Goal: Task Accomplishment & Management: Manage account settings

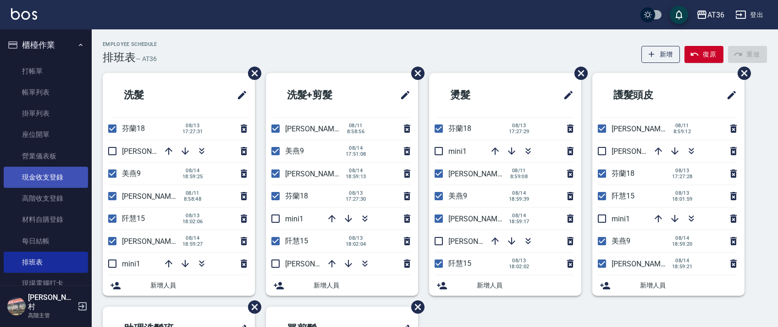
click at [53, 178] on link "現金收支登錄" at bounding box center [46, 176] width 84 height 21
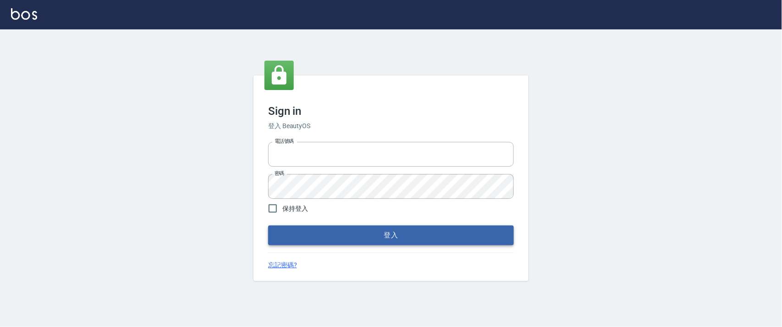
type input "0927987640"
click at [367, 235] on button "登入" at bounding box center [391, 234] width 246 height 19
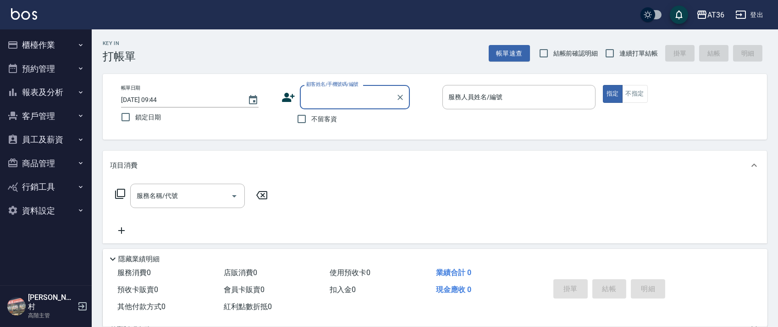
drag, startPoint x: 40, startPoint y: 41, endPoint x: 45, endPoint y: 40, distance: 5.6
click at [40, 41] on button "櫃檯作業" at bounding box center [46, 45] width 84 height 24
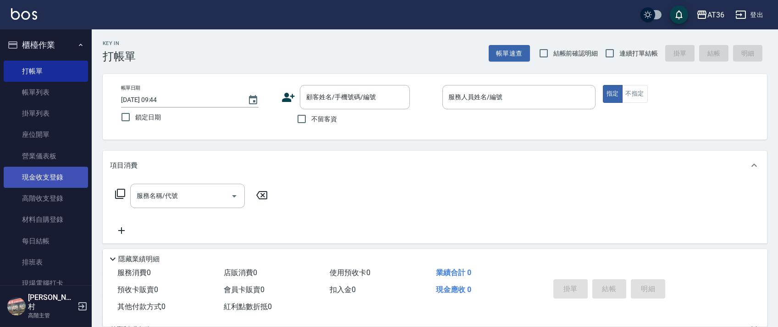
click at [54, 180] on link "現金收支登錄" at bounding box center [46, 176] width 84 height 21
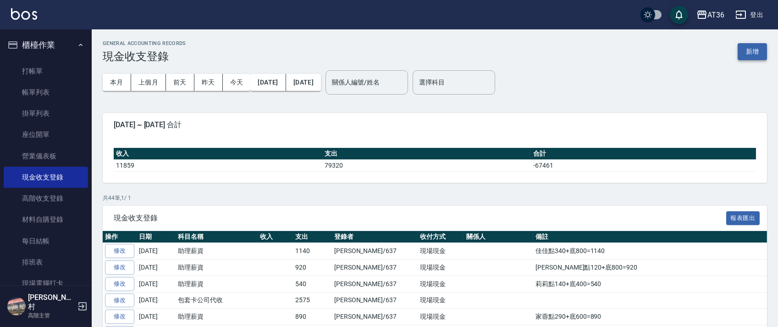
click at [752, 48] on button "新增" at bounding box center [752, 51] width 29 height 17
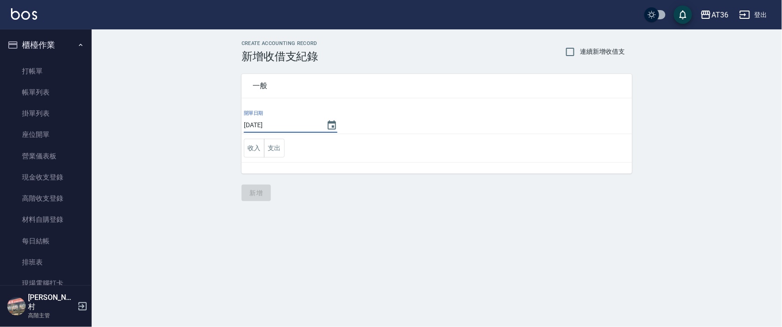
click at [274, 127] on input "[DATE]" at bounding box center [280, 124] width 73 height 15
type input "2025/08/12"
drag, startPoint x: 277, startPoint y: 147, endPoint x: 323, endPoint y: 155, distance: 46.0
click at [277, 147] on button "支出" at bounding box center [274, 148] width 21 height 19
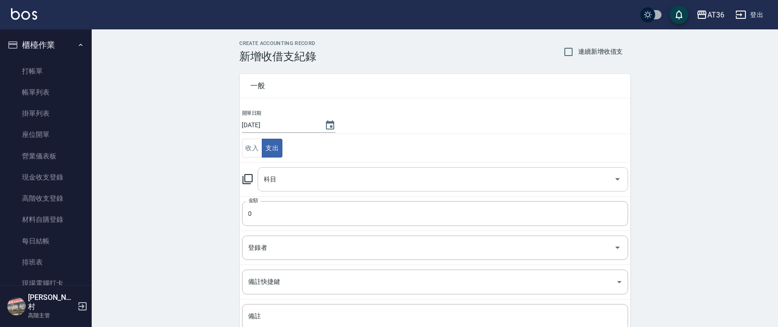
click at [283, 181] on input "科目" at bounding box center [436, 179] width 349 height 16
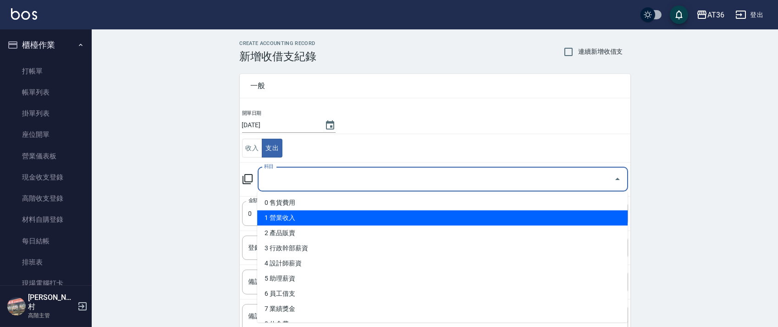
scroll to position [122, 0]
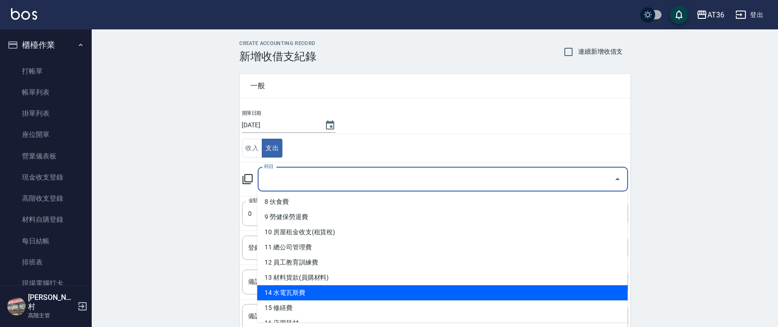
click at [318, 290] on li "14 水電瓦斯費" at bounding box center [442, 292] width 371 height 15
type input "14 水電瓦斯費"
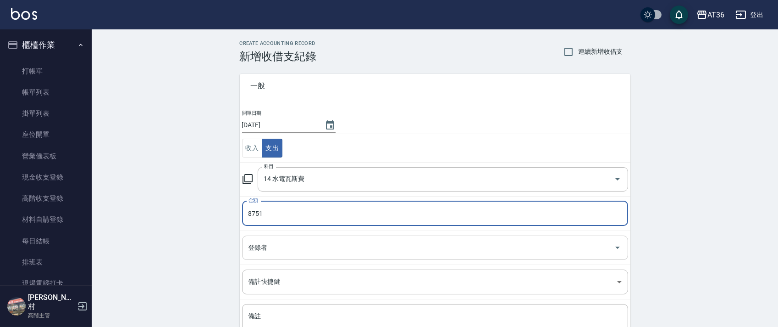
type input "8751"
click at [261, 245] on div "登錄者 登錄者" at bounding box center [435, 247] width 386 height 24
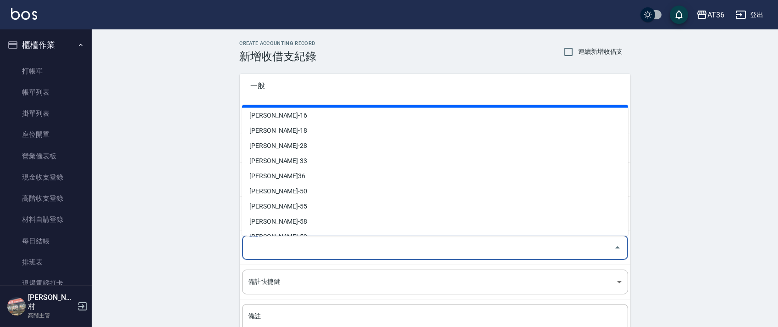
scroll to position [149, 0]
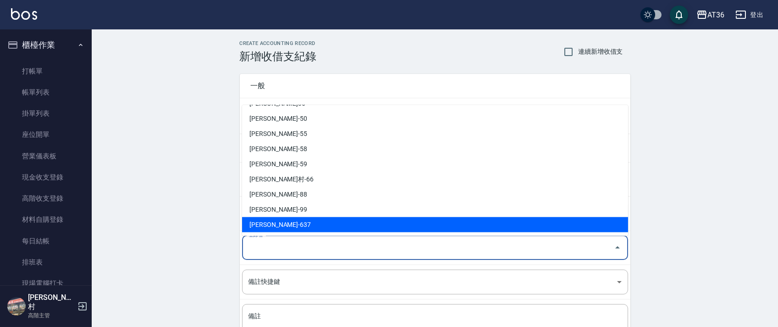
click at [275, 225] on li "蘇憶琳-637" at bounding box center [435, 224] width 386 height 15
type input "蘇憶琳-637"
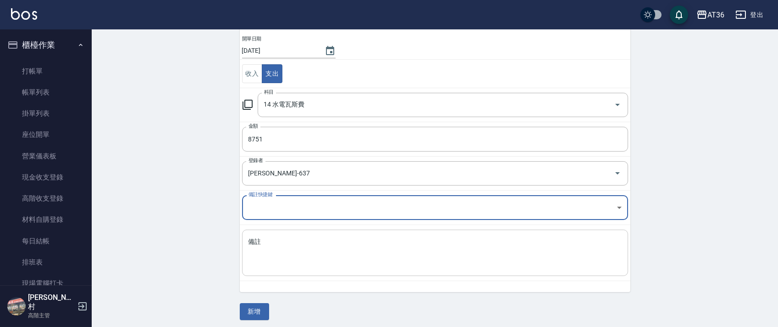
scroll to position [78, 0]
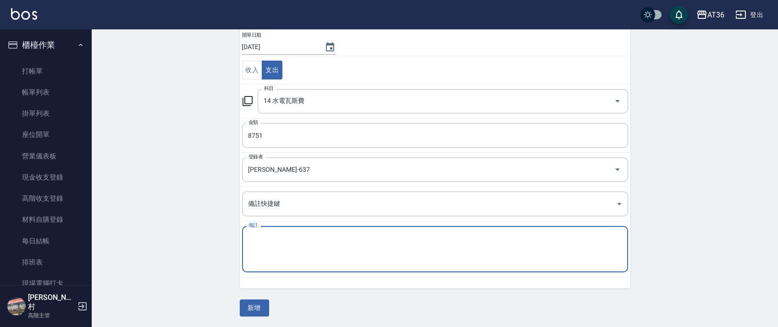
click at [262, 253] on textarea "備註" at bounding box center [435, 248] width 373 height 31
type textarea "電費"
drag, startPoint x: 254, startPoint y: 309, endPoint x: 226, endPoint y: 238, distance: 76.0
click at [253, 309] on button "新增" at bounding box center [254, 307] width 29 height 17
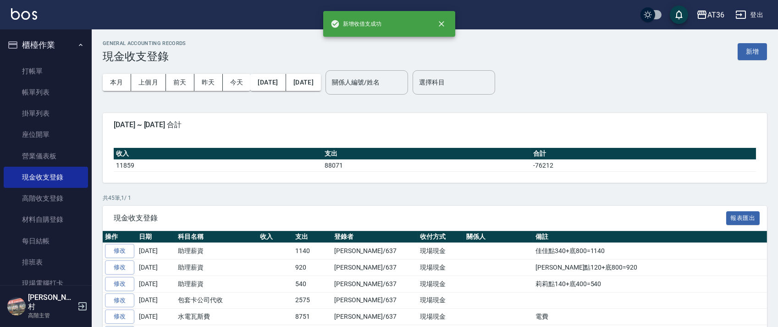
scroll to position [183, 0]
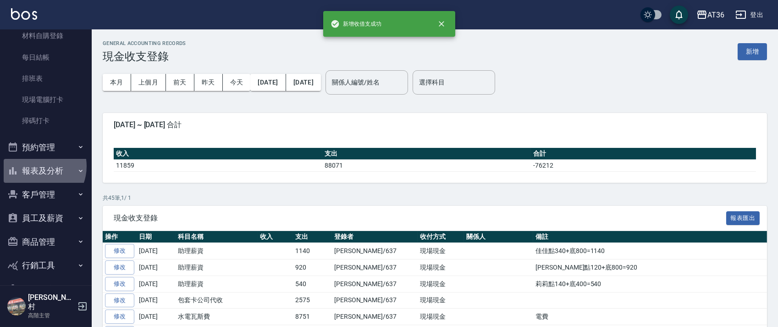
drag, startPoint x: 37, startPoint y: 166, endPoint x: 93, endPoint y: 169, distance: 56.5
click at [36, 167] on button "報表及分析" at bounding box center [46, 171] width 84 height 24
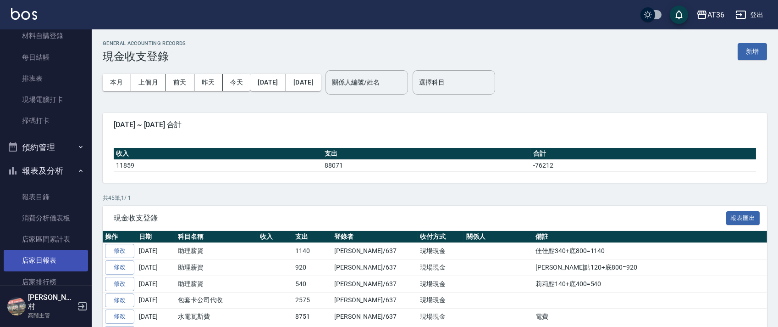
click at [60, 262] on link "店家日報表" at bounding box center [46, 259] width 84 height 21
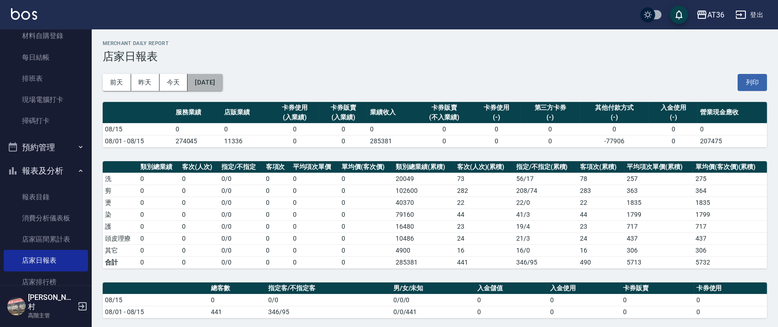
click at [218, 81] on button "[DATE]" at bounding box center [205, 82] width 35 height 17
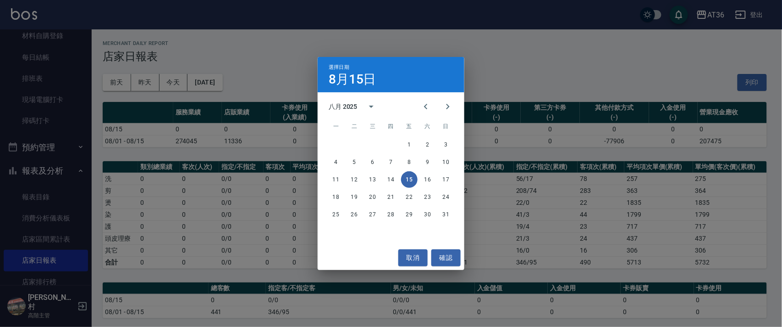
click at [227, 83] on div "選擇日期 8月15日 八月 2025 一 二 三 四 五 六 日 1 2 3 4 5 6 7 8 9 10 11 12 13 14 15 16 17 18 1…" at bounding box center [391, 163] width 782 height 327
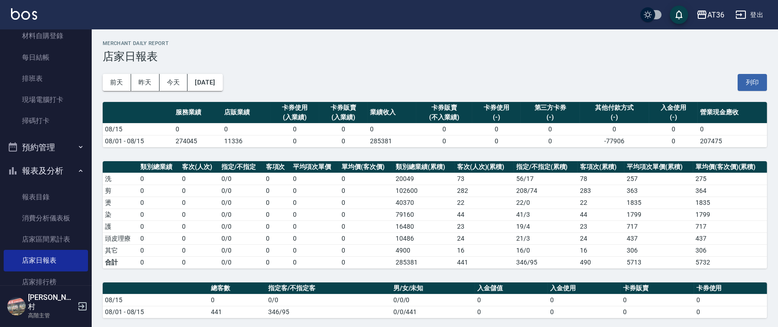
click at [222, 83] on button "[DATE]" at bounding box center [205, 82] width 35 height 17
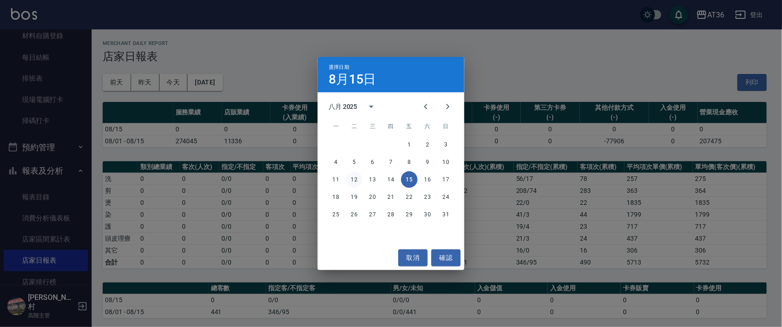
click at [355, 179] on button "12" at bounding box center [354, 179] width 17 height 17
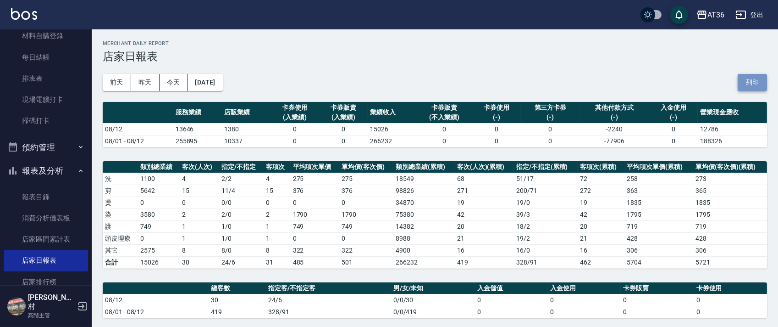
click at [755, 81] on button "列印" at bounding box center [752, 82] width 29 height 17
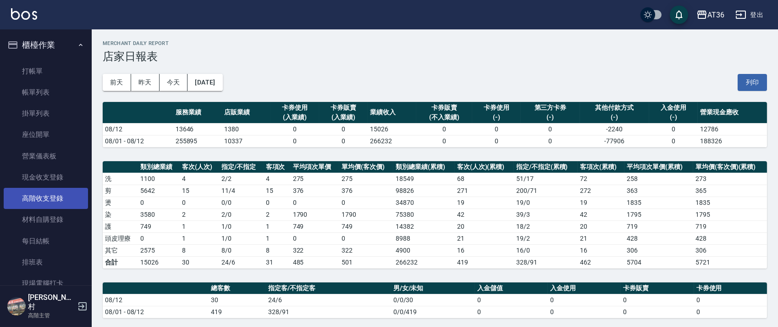
click at [56, 198] on link "高階收支登錄" at bounding box center [46, 198] width 84 height 21
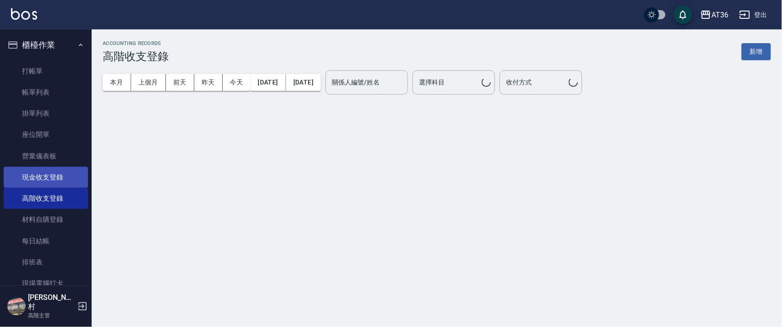
click at [54, 177] on link "現金收支登錄" at bounding box center [46, 176] width 84 height 21
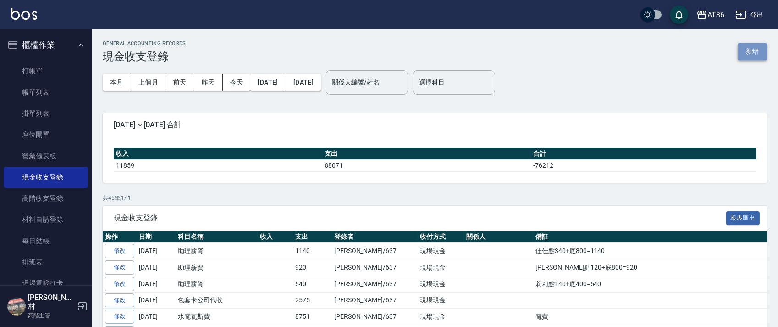
click at [746, 54] on button "新增" at bounding box center [752, 51] width 29 height 17
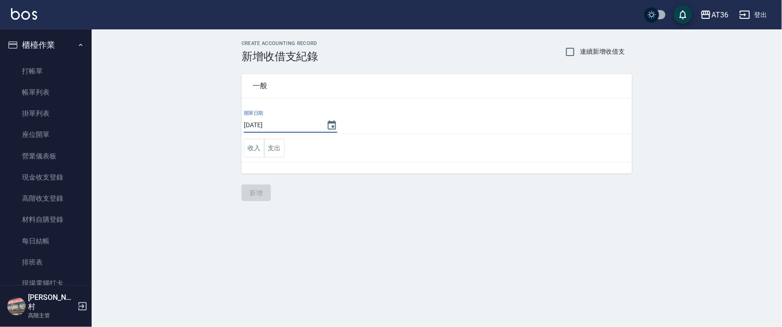
drag, startPoint x: 273, startPoint y: 128, endPoint x: 314, endPoint y: 125, distance: 41.4
click at [274, 128] on input "[DATE]" at bounding box center [280, 124] width 73 height 15
click at [273, 125] on input "2025/08/02" at bounding box center [280, 124] width 73 height 15
type input "2025/08/13"
click at [273, 154] on button "支出" at bounding box center [274, 148] width 21 height 19
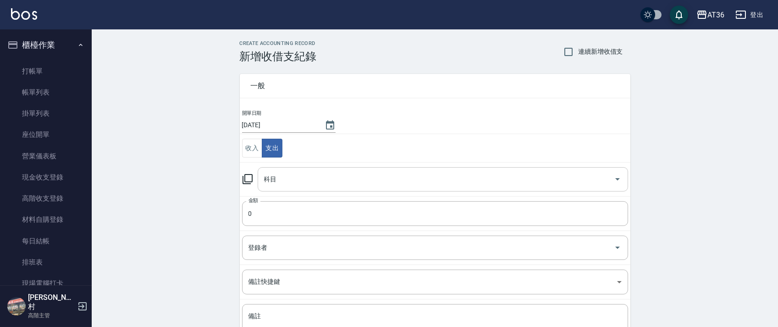
drag, startPoint x: 266, startPoint y: 177, endPoint x: 279, endPoint y: 185, distance: 15.3
click at [267, 179] on input "科目" at bounding box center [436, 179] width 349 height 16
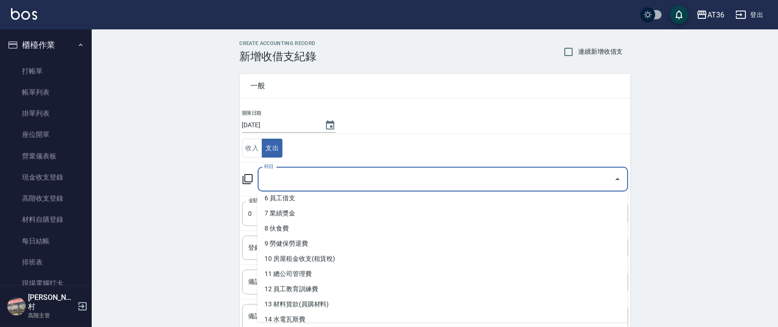
scroll to position [122, 0]
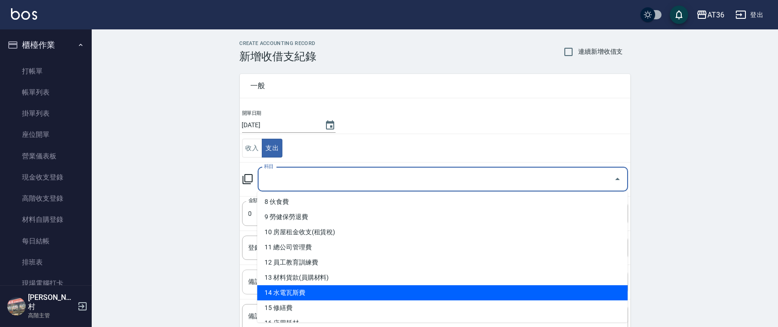
drag, startPoint x: 322, startPoint y: 293, endPoint x: 330, endPoint y: 283, distance: 13.0
click at [322, 292] on li "14 水電瓦斯費" at bounding box center [442, 292] width 371 height 15
type input "14 水電瓦斯費"
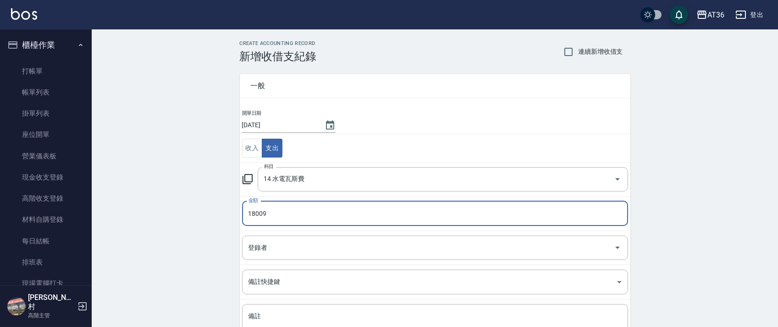
type input "18009"
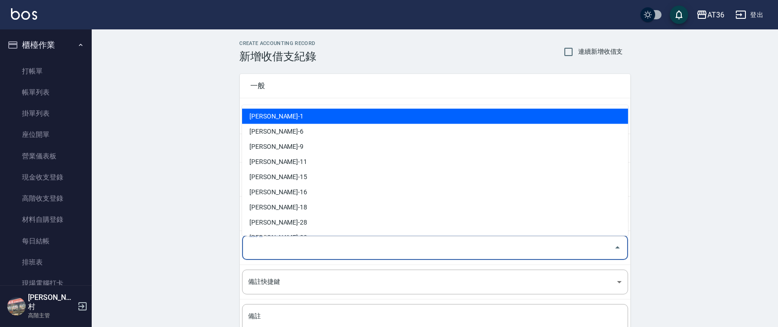
click at [261, 245] on input "登錄者" at bounding box center [428, 247] width 364 height 16
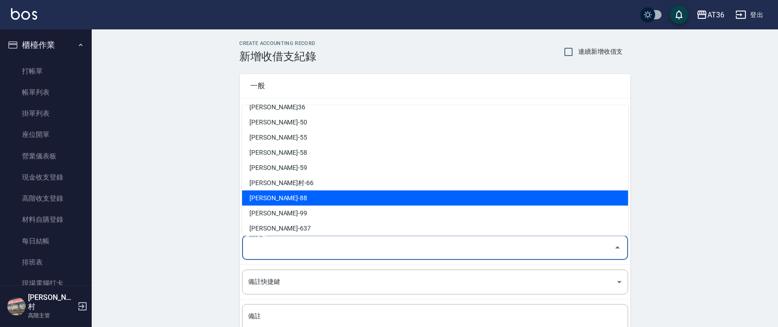
scroll to position [149, 0]
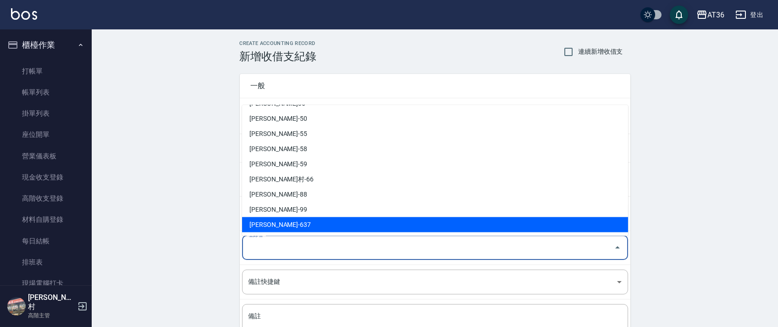
click at [261, 221] on li "蘇憶琳-637" at bounding box center [435, 224] width 386 height 15
type input "蘇憶琳-637"
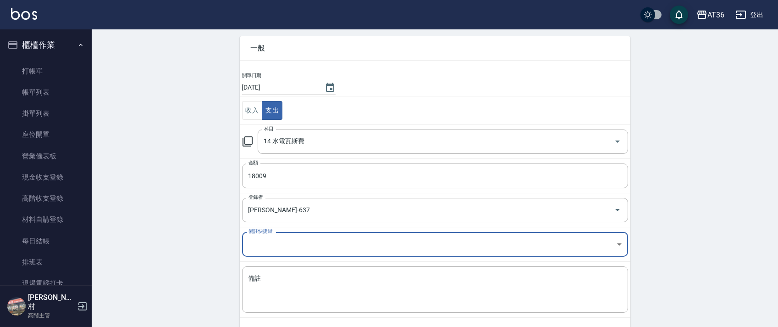
scroll to position [78, 0]
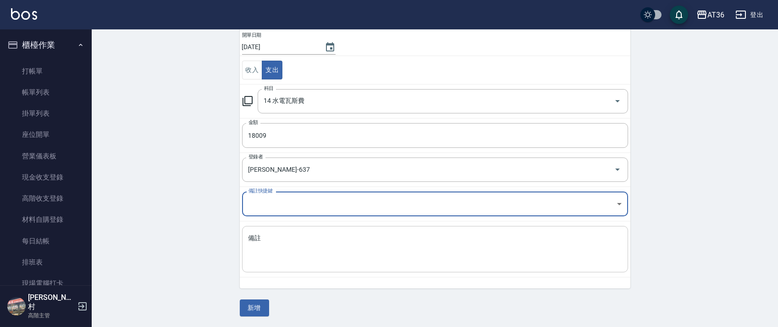
drag, startPoint x: 261, startPoint y: 238, endPoint x: 271, endPoint y: 234, distance: 10.1
click at [262, 238] on textarea "備註" at bounding box center [435, 248] width 373 height 31
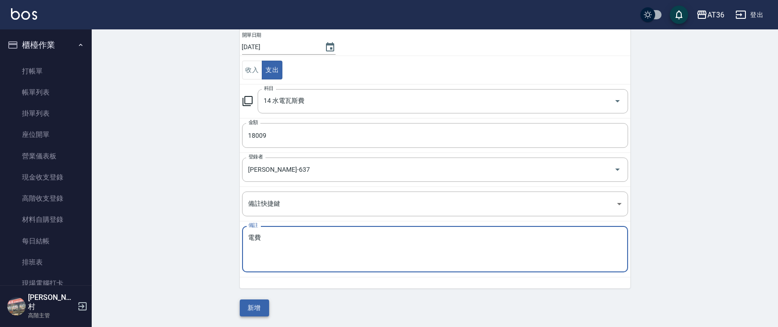
type textarea "電費"
click at [252, 310] on button "新增" at bounding box center [254, 307] width 29 height 17
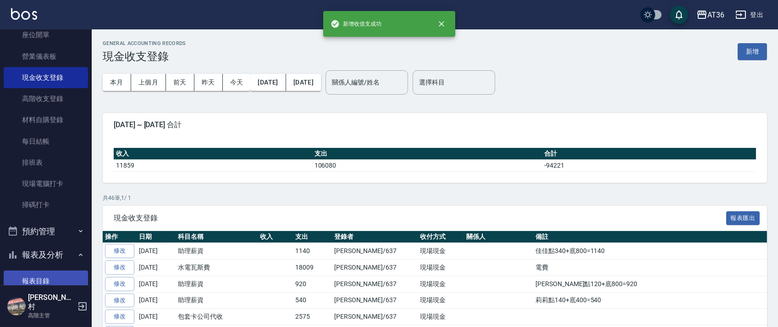
scroll to position [183, 0]
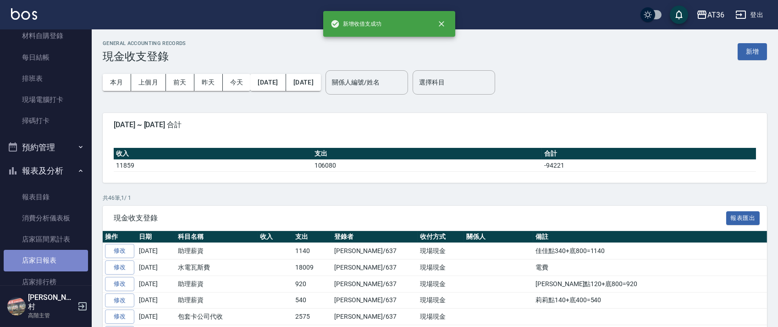
click at [46, 259] on link "店家日報表" at bounding box center [46, 259] width 84 height 21
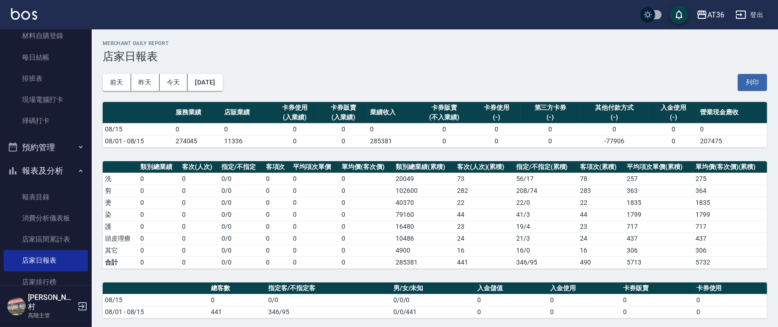
click at [222, 86] on button "[DATE]" at bounding box center [205, 82] width 35 height 17
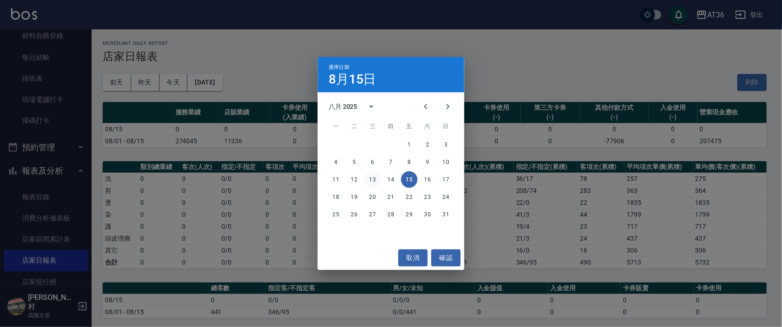
click at [373, 179] on button "13" at bounding box center [373, 179] width 17 height 17
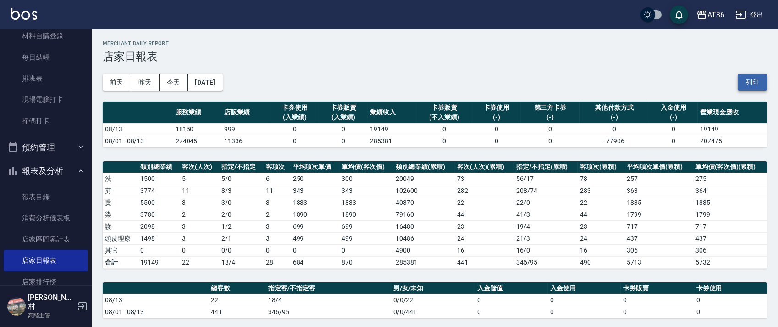
click at [753, 82] on button "列印" at bounding box center [752, 82] width 29 height 17
click at [49, 77] on link "排班表" at bounding box center [46, 78] width 84 height 21
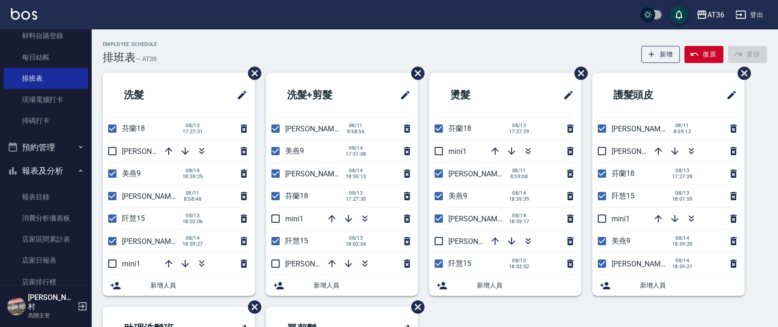
click at [105, 127] on input "checkbox" at bounding box center [112, 128] width 19 height 19
checkbox input "false"
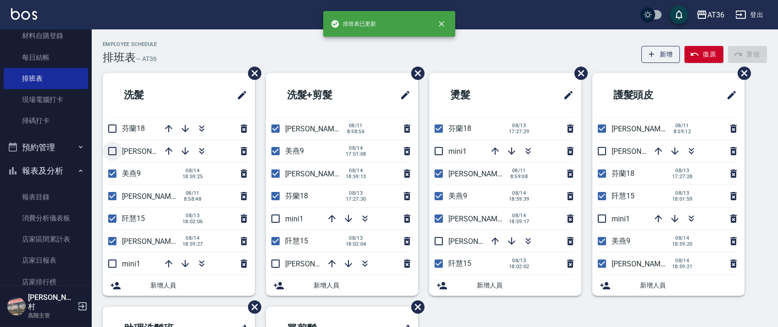
click at [113, 152] on input "checkbox" at bounding box center [112, 150] width 19 height 19
checkbox input "true"
click at [109, 172] on input "checkbox" at bounding box center [112, 173] width 19 height 19
checkbox input "false"
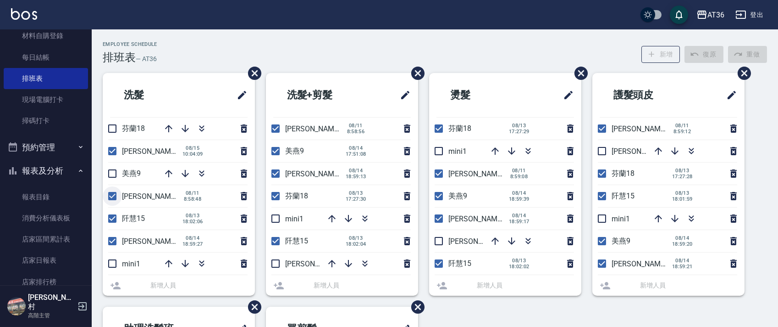
click at [105, 194] on input "checkbox" at bounding box center [112, 195] width 19 height 19
checkbox input "false"
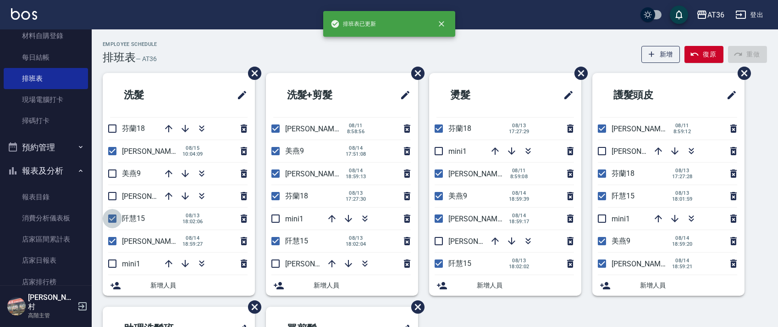
drag, startPoint x: 113, startPoint y: 217, endPoint x: 111, endPoint y: 240, distance: 23.4
click at [112, 217] on input "checkbox" at bounding box center [112, 218] width 19 height 19
checkbox input "false"
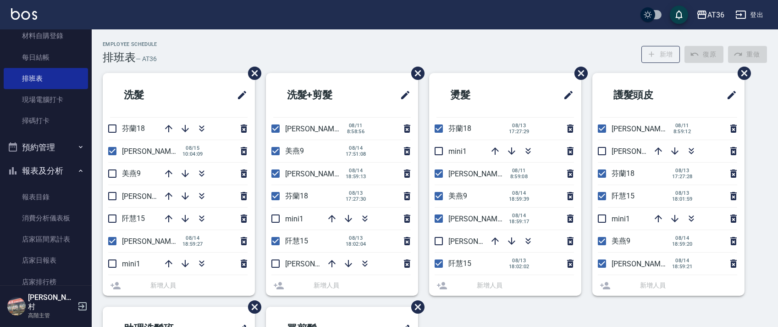
click at [111, 243] on input "checkbox" at bounding box center [112, 240] width 19 height 19
checkbox input "false"
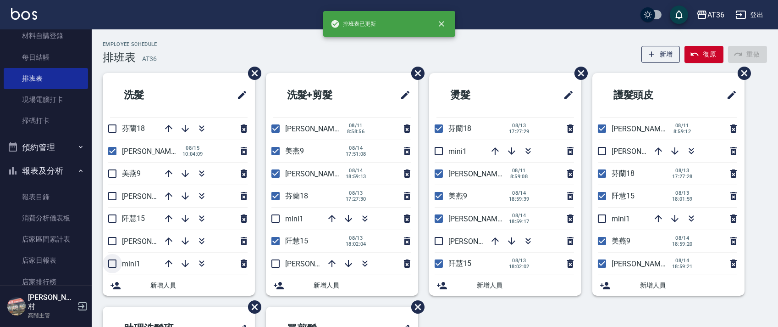
click at [113, 265] on input "checkbox" at bounding box center [112, 263] width 19 height 19
checkbox input "true"
click at [278, 262] on input "checkbox" at bounding box center [275, 263] width 19 height 19
checkbox input "true"
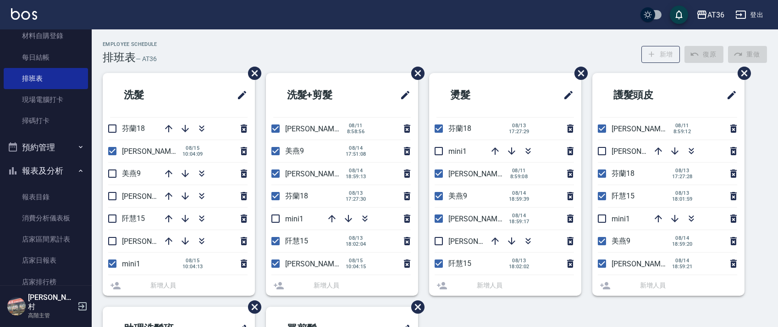
click at [274, 242] on input "checkbox" at bounding box center [275, 240] width 19 height 19
checkbox input "false"
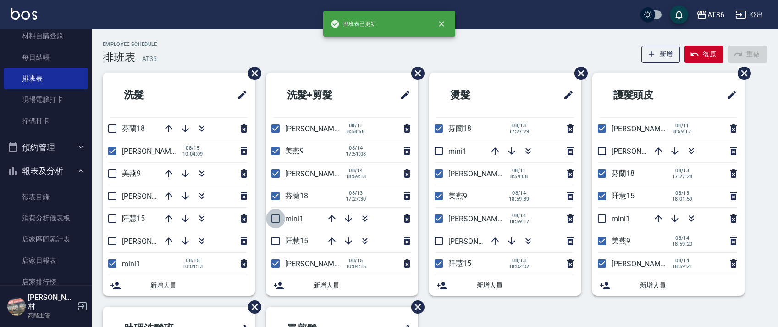
click at [274, 219] on input "checkbox" at bounding box center [275, 218] width 19 height 19
checkbox input "true"
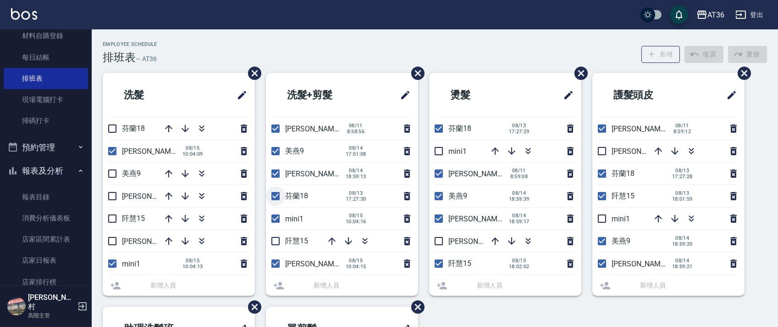
click at [277, 194] on input "checkbox" at bounding box center [275, 195] width 19 height 19
checkbox input "false"
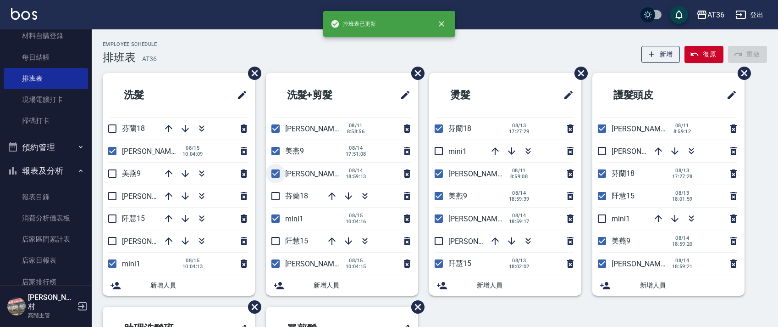
click at [272, 172] on input "checkbox" at bounding box center [275, 173] width 19 height 19
checkbox input "false"
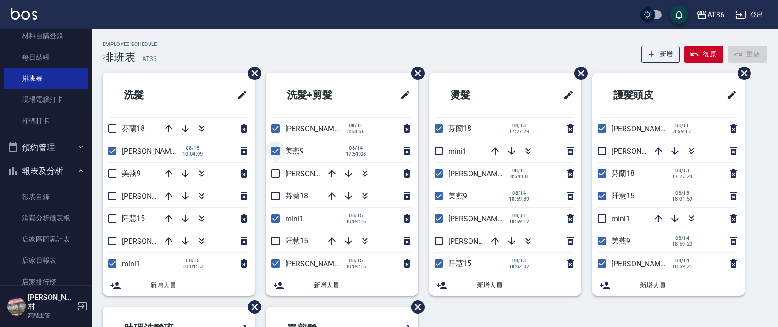
click at [275, 151] on input "checkbox" at bounding box center [275, 150] width 19 height 19
checkbox input "false"
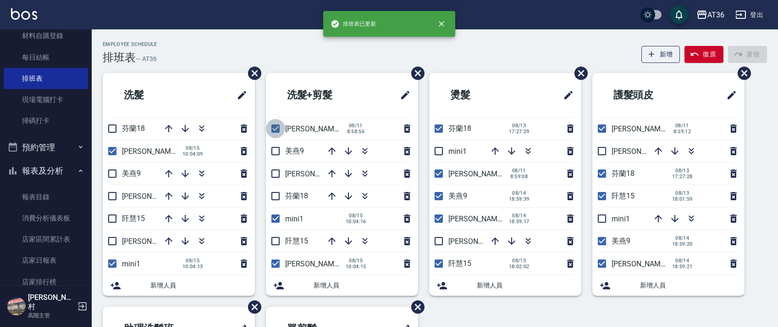
click at [273, 131] on input "checkbox" at bounding box center [275, 128] width 19 height 19
checkbox input "false"
drag, startPoint x: 436, startPoint y: 129, endPoint x: 435, endPoint y: 151, distance: 21.6
click at [436, 130] on input "checkbox" at bounding box center [438, 128] width 19 height 19
checkbox input "false"
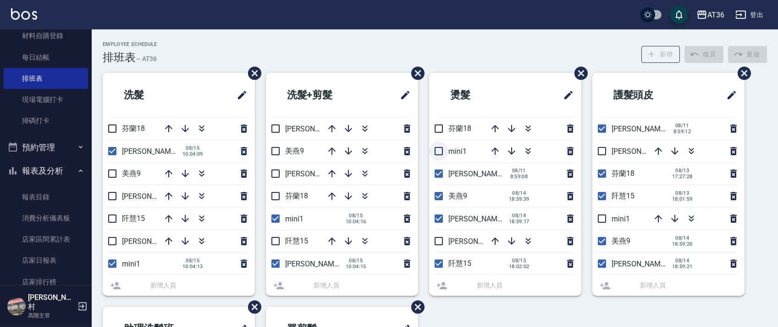
click at [436, 150] on input "checkbox" at bounding box center [438, 150] width 19 height 19
checkbox input "true"
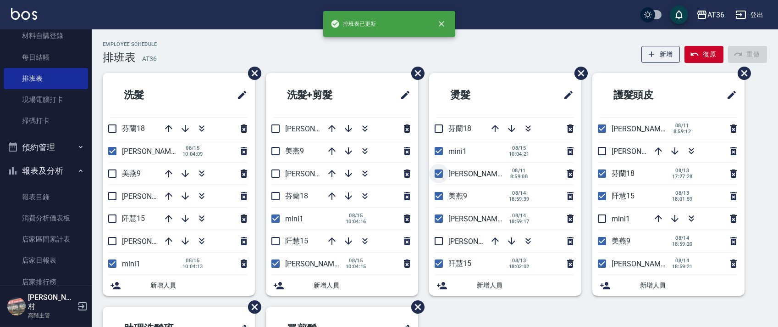
click at [438, 172] on input "checkbox" at bounding box center [438, 173] width 19 height 19
checkbox input "false"
click at [437, 199] on input "checkbox" at bounding box center [438, 195] width 19 height 19
checkbox input "false"
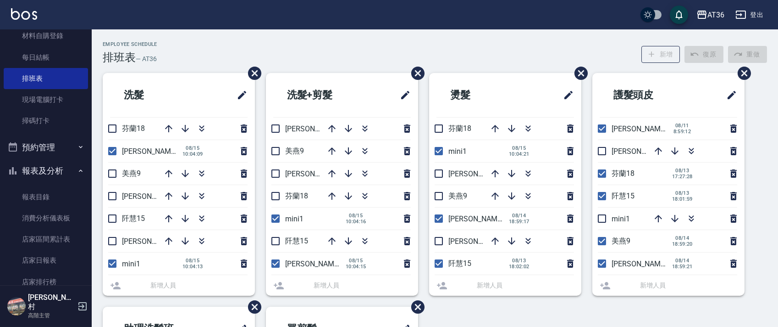
click at [442, 219] on input "checkbox" at bounding box center [438, 218] width 19 height 19
checkbox input "false"
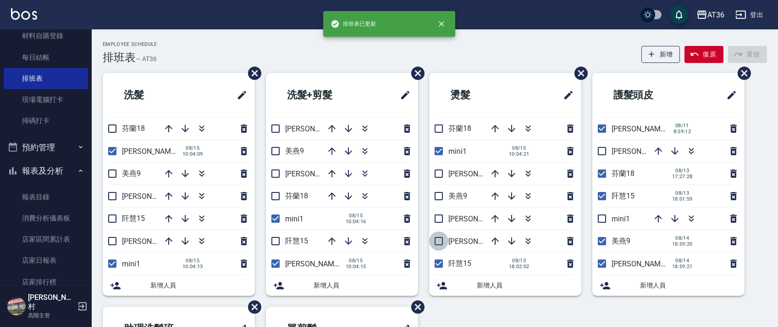
click at [436, 242] on input "checkbox" at bounding box center [438, 240] width 19 height 19
checkbox input "true"
click at [436, 264] on input "checkbox" at bounding box center [438, 263] width 19 height 19
checkbox input "false"
click at [600, 265] on input "checkbox" at bounding box center [602, 263] width 19 height 19
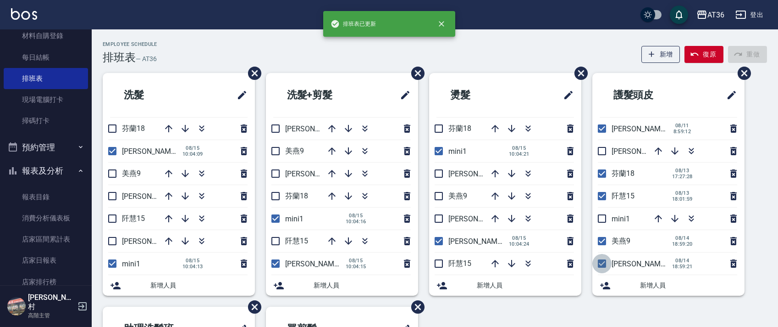
checkbox input "false"
click at [599, 241] on input "checkbox" at bounding box center [602, 240] width 19 height 19
checkbox input "false"
click at [601, 218] on input "checkbox" at bounding box center [602, 218] width 19 height 19
checkbox input "true"
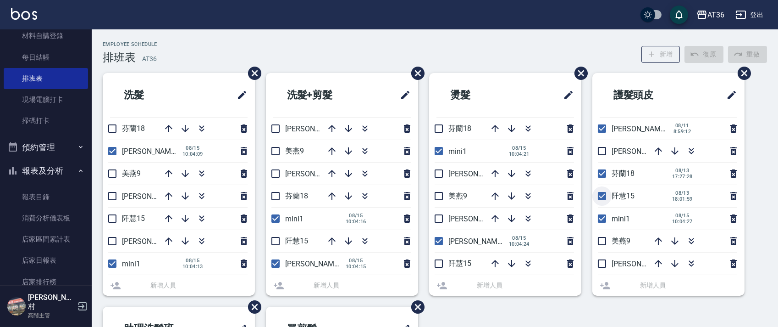
click at [604, 194] on input "checkbox" at bounding box center [602, 195] width 19 height 19
checkbox input "true"
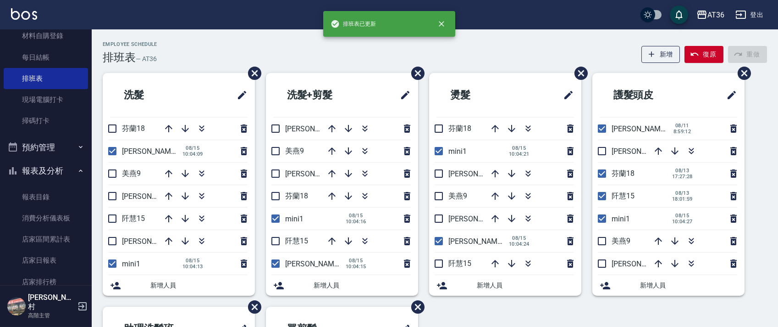
click at [604, 169] on div "洗髮 芬蘭18 伶伶6 08/15 10:04:09 美燕9 小鳳16 阡慧15 珮茹11 mini1 08/15 10:04:13 新增人員 洗髮+剪髮 小…" at bounding box center [430, 306] width 676 height 467
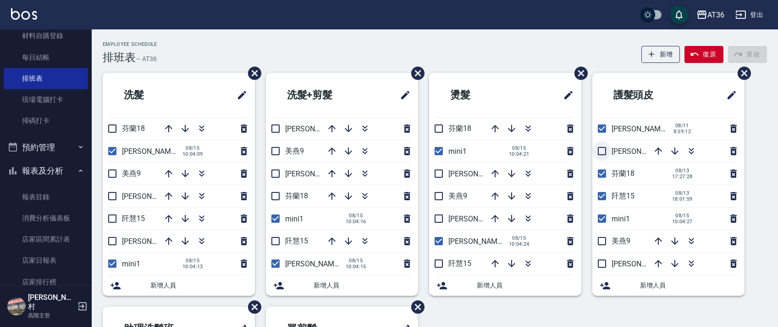
click at [602, 154] on input "checkbox" at bounding box center [602, 150] width 19 height 19
checkbox input "true"
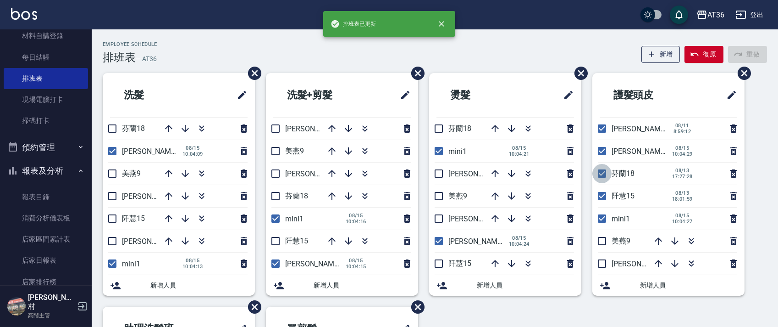
click at [602, 172] on input "checkbox" at bounding box center [602, 173] width 19 height 19
checkbox input "false"
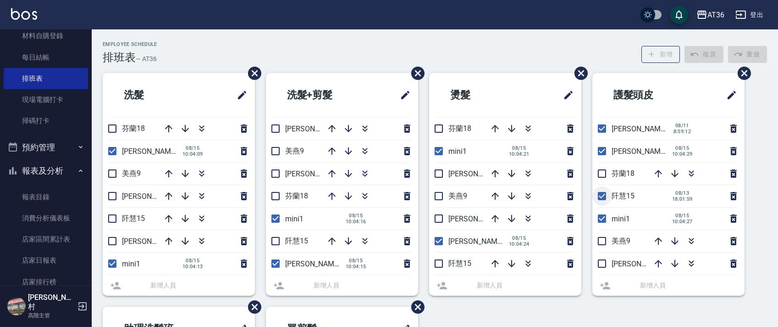
click at [604, 196] on input "checkbox" at bounding box center [602, 195] width 19 height 19
checkbox input "false"
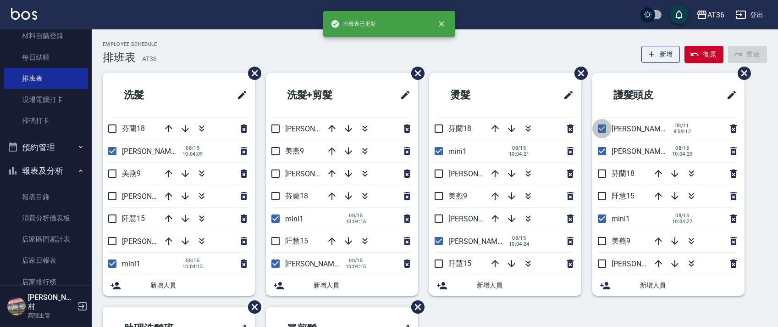
click at [601, 129] on input "checkbox" at bounding box center [602, 128] width 19 height 19
checkbox input "false"
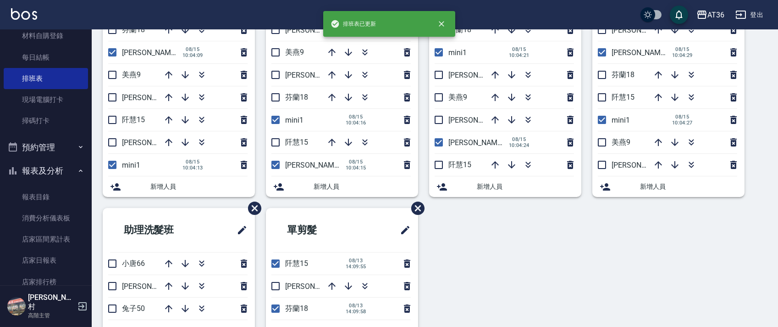
scroll to position [217, 0]
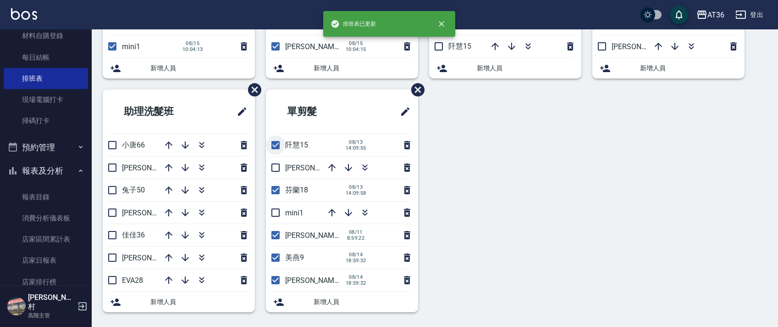
click at [277, 144] on input "checkbox" at bounding box center [275, 144] width 19 height 19
checkbox input "false"
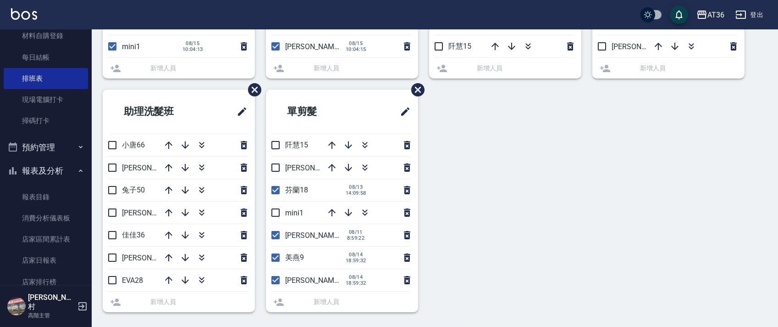
click at [275, 166] on input "checkbox" at bounding box center [275, 167] width 19 height 19
checkbox input "true"
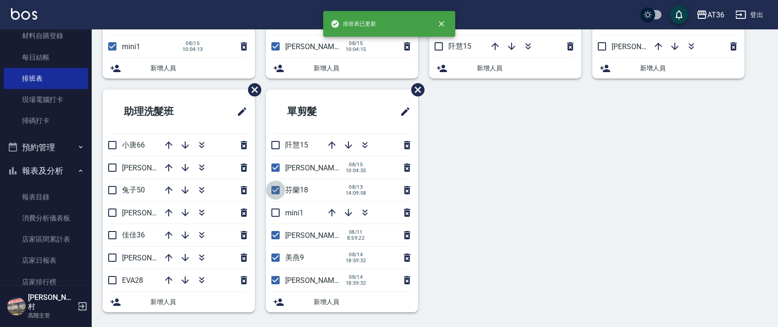
drag, startPoint x: 272, startPoint y: 189, endPoint x: 283, endPoint y: 212, distance: 26.0
click at [272, 189] on input "checkbox" at bounding box center [275, 189] width 19 height 19
checkbox input "false"
drag, startPoint x: 271, startPoint y: 212, endPoint x: 288, endPoint y: 230, distance: 25.0
click at [274, 213] on input "checkbox" at bounding box center [275, 212] width 19 height 19
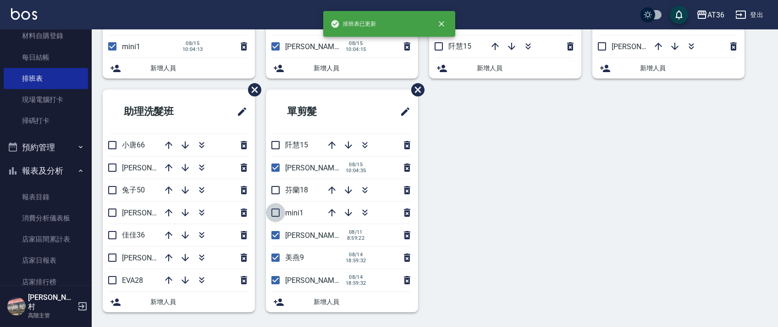
checkbox input "true"
click at [270, 234] on input "checkbox" at bounding box center [275, 234] width 19 height 19
checkbox input "false"
click at [268, 258] on input "checkbox" at bounding box center [275, 257] width 19 height 19
checkbox input "false"
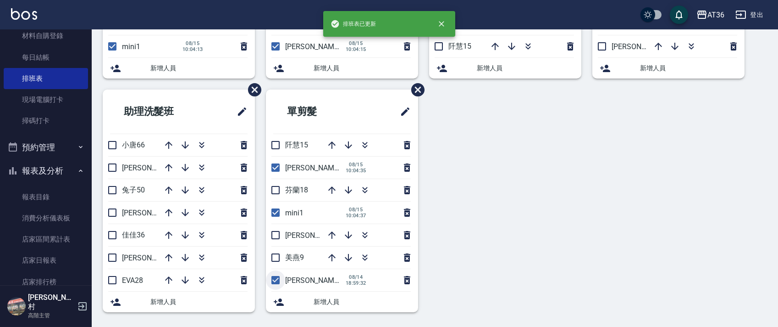
click at [277, 279] on input "checkbox" at bounding box center [275, 279] width 19 height 19
checkbox input "false"
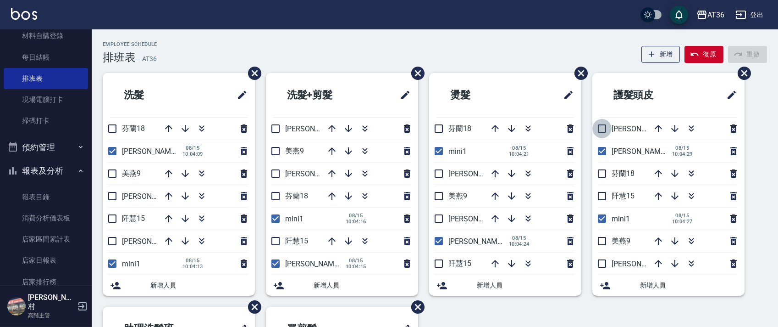
click at [603, 133] on input "checkbox" at bounding box center [602, 128] width 19 height 19
checkbox input "true"
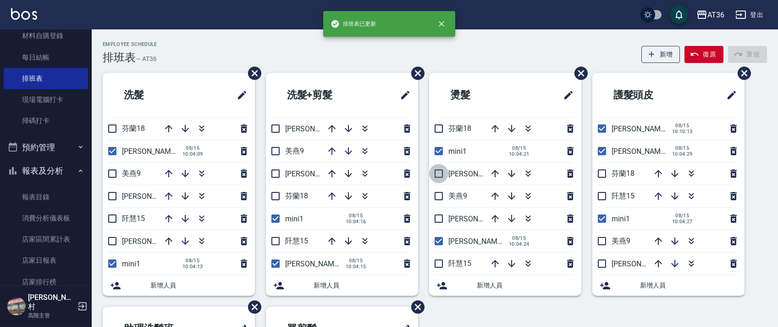
click at [435, 176] on input "checkbox" at bounding box center [438, 173] width 19 height 19
checkbox input "true"
click at [278, 130] on input "checkbox" at bounding box center [275, 128] width 19 height 19
checkbox input "true"
click at [115, 193] on input "checkbox" at bounding box center [112, 195] width 19 height 19
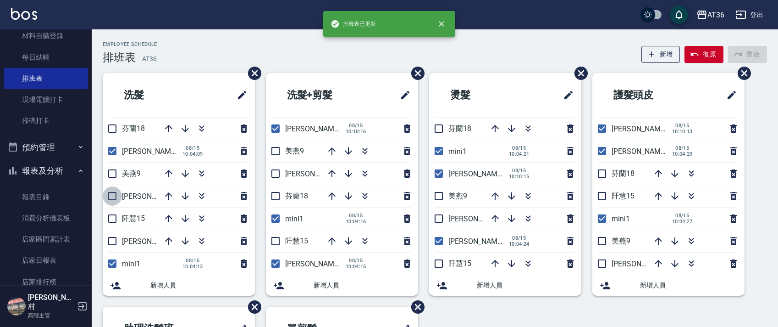
checkbox input "true"
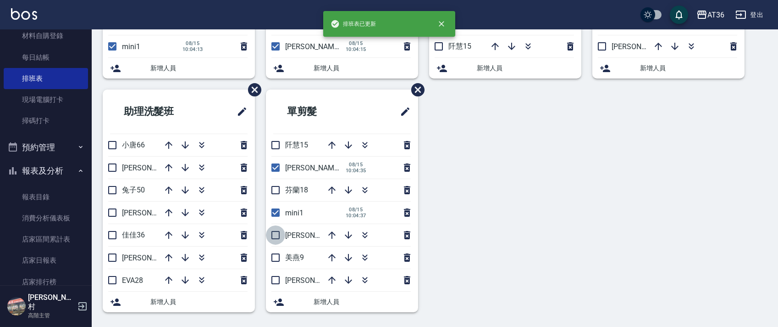
click at [280, 236] on input "checkbox" at bounding box center [275, 234] width 19 height 19
checkbox input "true"
